Goal: Information Seeking & Learning: Learn about a topic

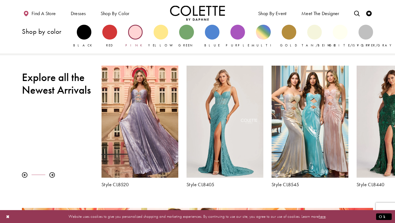
click at [134, 31] on div "Primary block" at bounding box center [135, 32] width 15 height 15
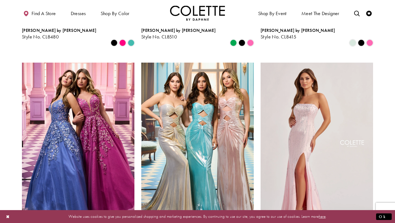
scroll to position [437, 0]
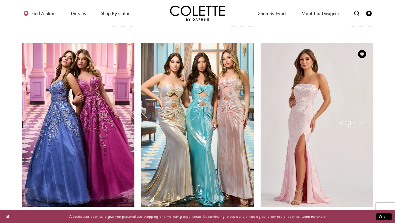
click at [287, 99] on img "Visit Colette by Daphne Style No. CL8570 Page" at bounding box center [317, 125] width 113 height 164
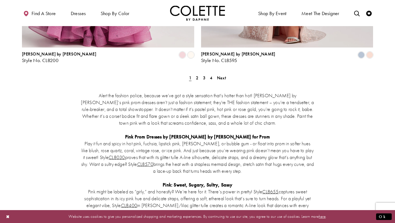
scroll to position [1044, 0]
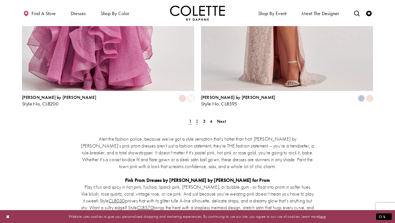
click at [196, 118] on span "2" at bounding box center [197, 121] width 2 height 6
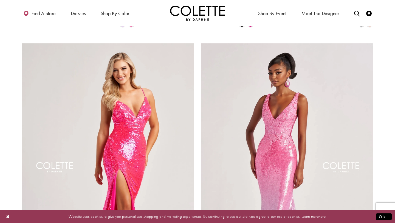
scroll to position [846, 0]
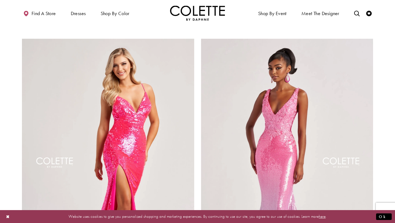
click at [66, 105] on img "Visit Colette by Daphne Style No. CL8070 Page" at bounding box center [108, 164] width 172 height 251
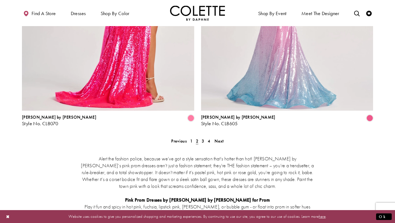
scroll to position [1019, 0]
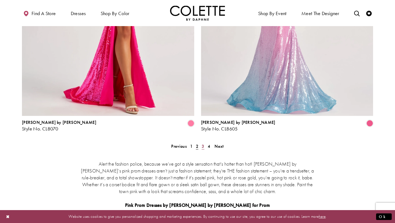
click at [202, 143] on span "3" at bounding box center [203, 146] width 2 height 6
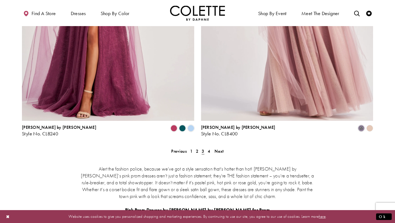
scroll to position [1015, 0]
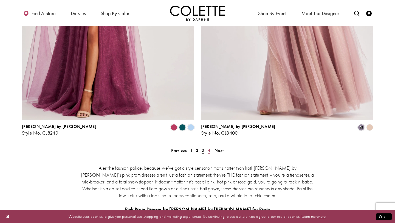
click at [207, 146] on link "4" at bounding box center [209, 150] width 6 height 8
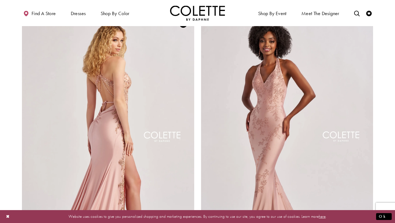
scroll to position [76, 0]
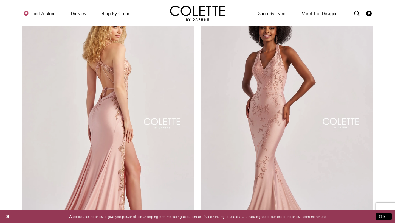
click at [134, 117] on img "Visit Colette by Daphne Style No. CL8535 Page" at bounding box center [108, 124] width 172 height 251
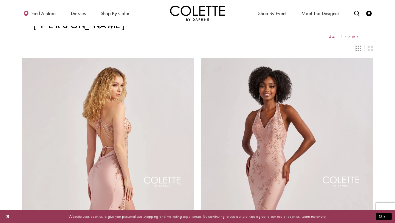
scroll to position [0, 0]
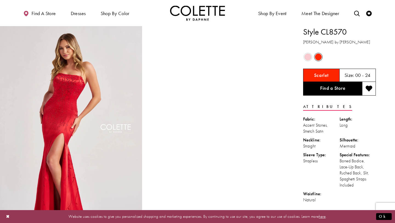
click at [309, 58] on span "Product color controls state depends on size chosen" at bounding box center [308, 57] width 7 height 7
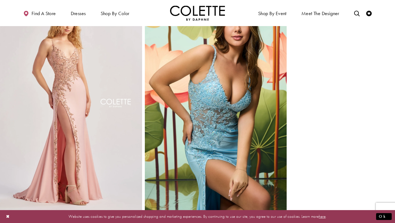
scroll to position [474, 0]
